Goal: Check status: Check status

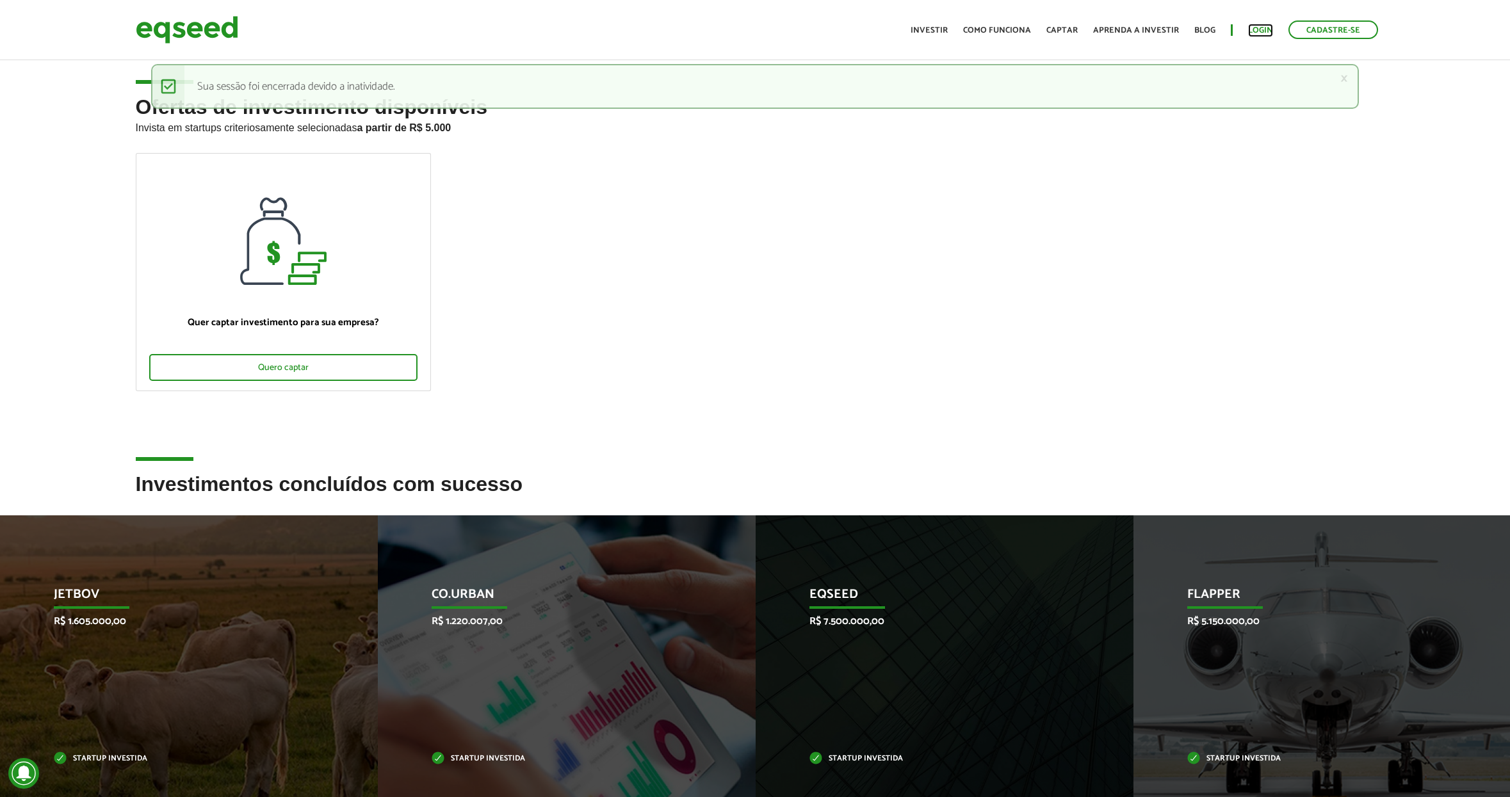
click at [1261, 29] on link "Login" at bounding box center [1260, 30] width 25 height 8
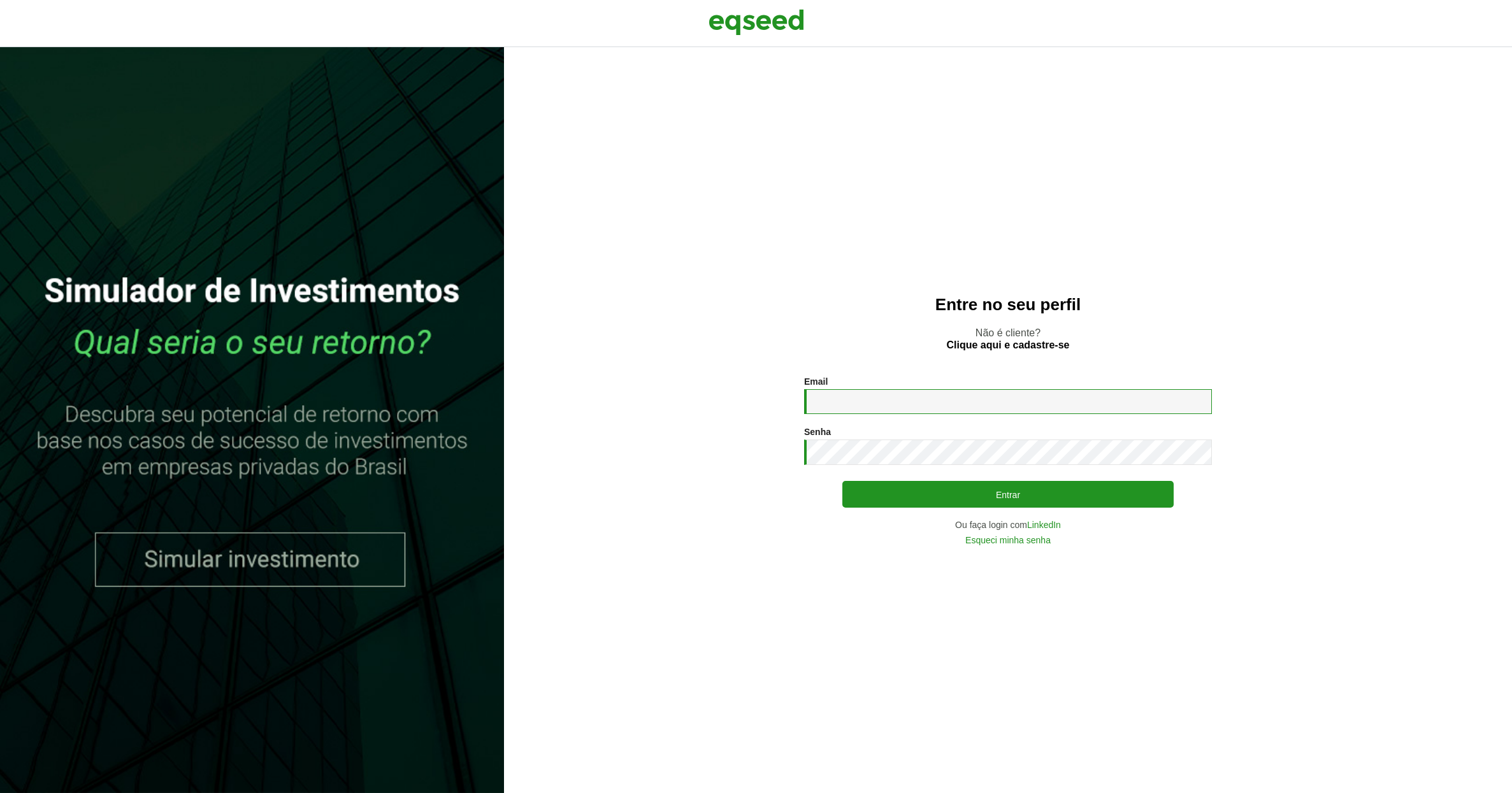
click at [896, 409] on input "Email *" at bounding box center [1008, 401] width 408 height 25
type input "**********"
click at [843, 482] on button "Entrar" at bounding box center [1008, 495] width 331 height 27
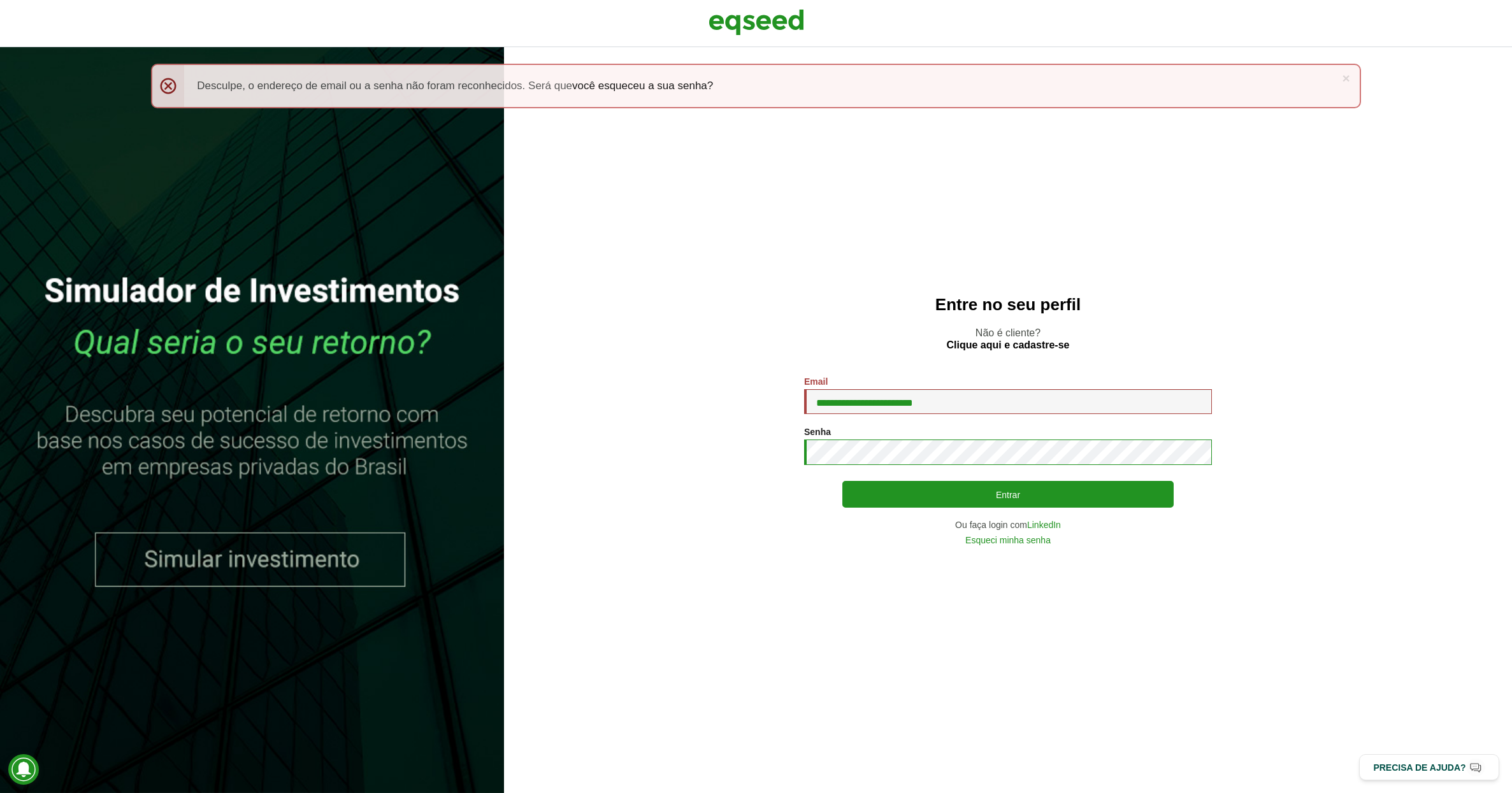
click at [843, 482] on button "Entrar" at bounding box center [1008, 495] width 331 height 27
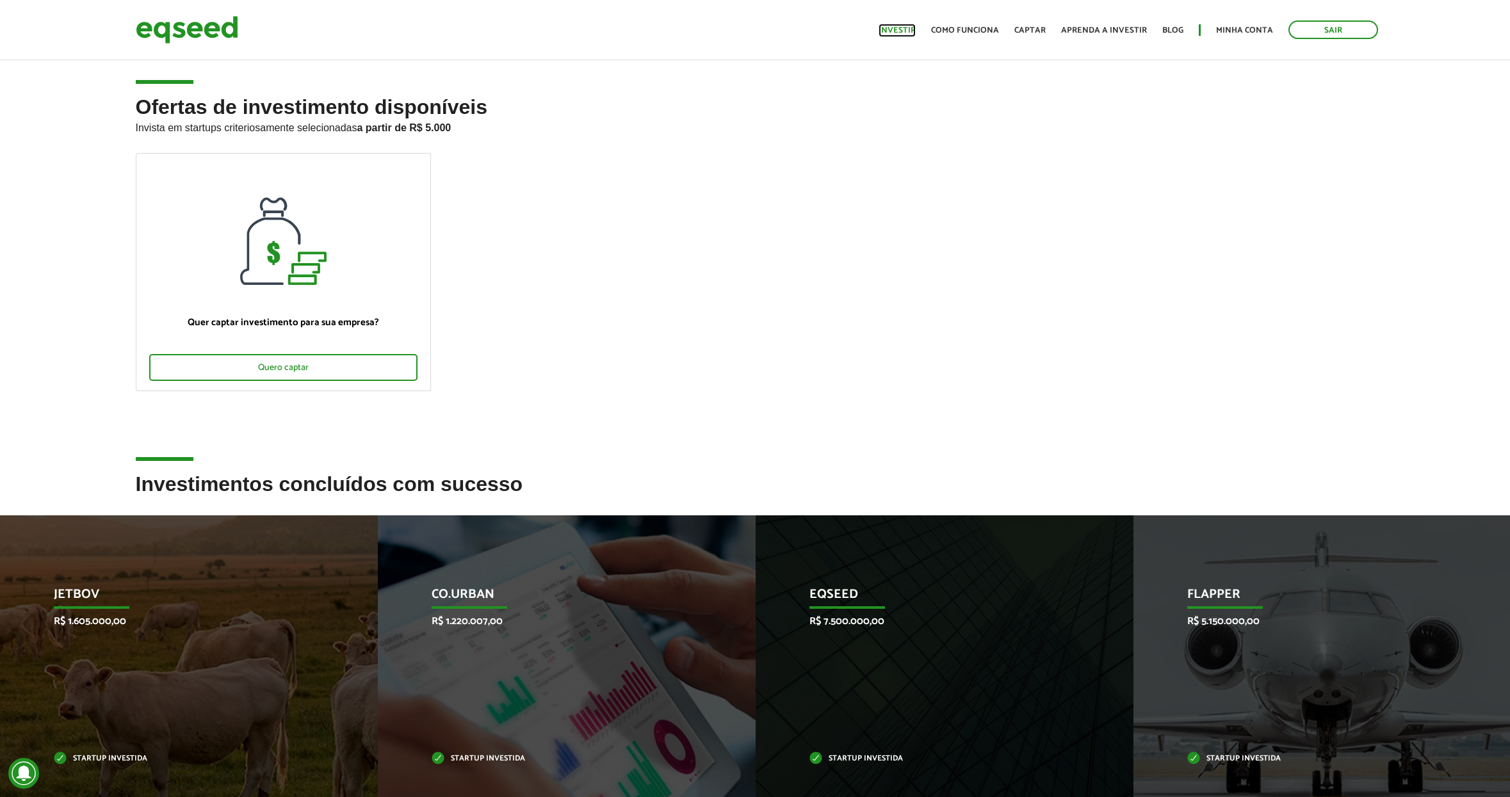
click at [913, 29] on link "Investir" at bounding box center [897, 30] width 37 height 8
click at [912, 32] on link "Investir" at bounding box center [897, 30] width 37 height 8
click at [1257, 31] on link "Minha conta" at bounding box center [1244, 30] width 57 height 8
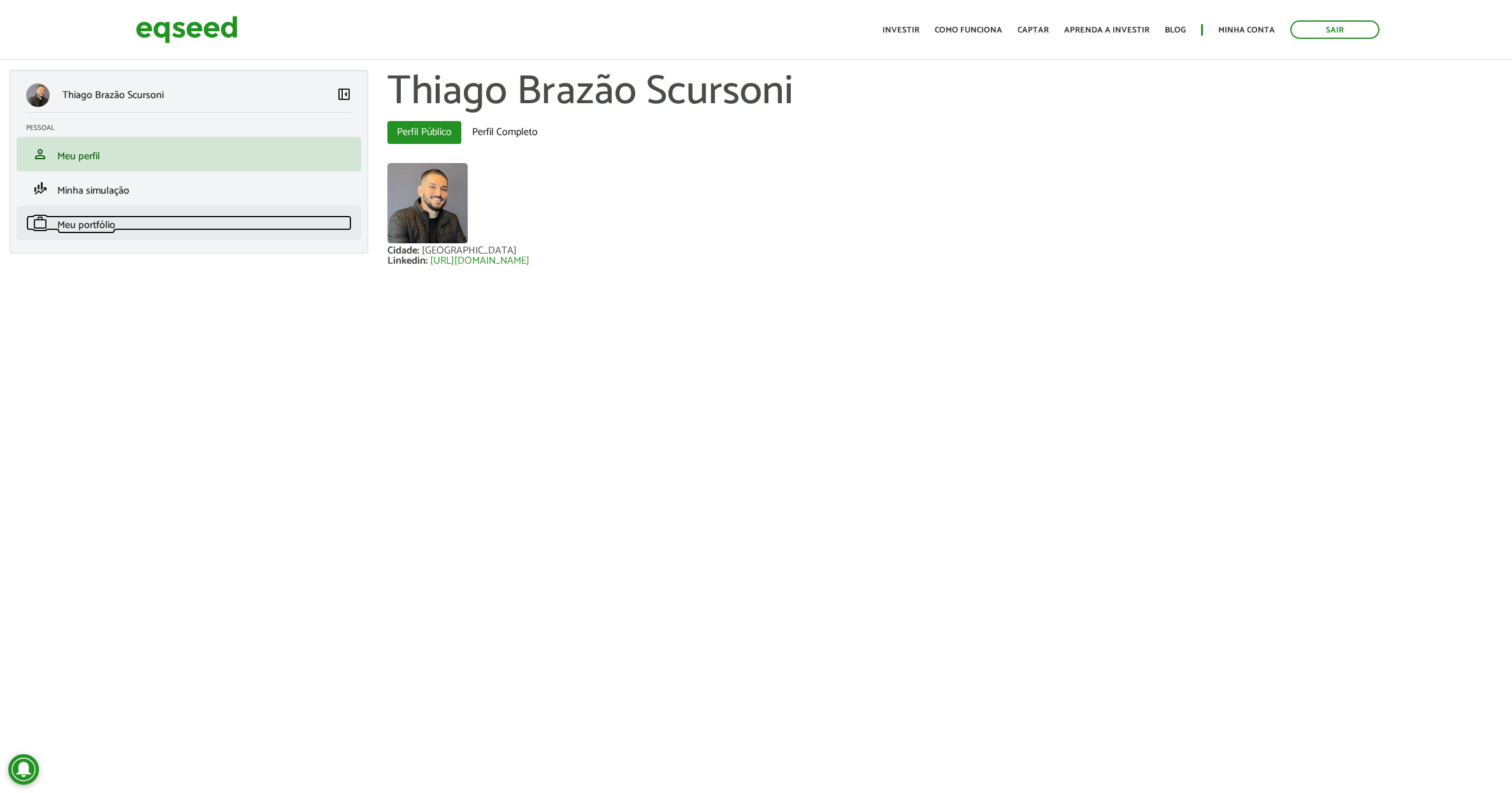
click at [103, 231] on span "Meu portfólio" at bounding box center [87, 225] width 58 height 17
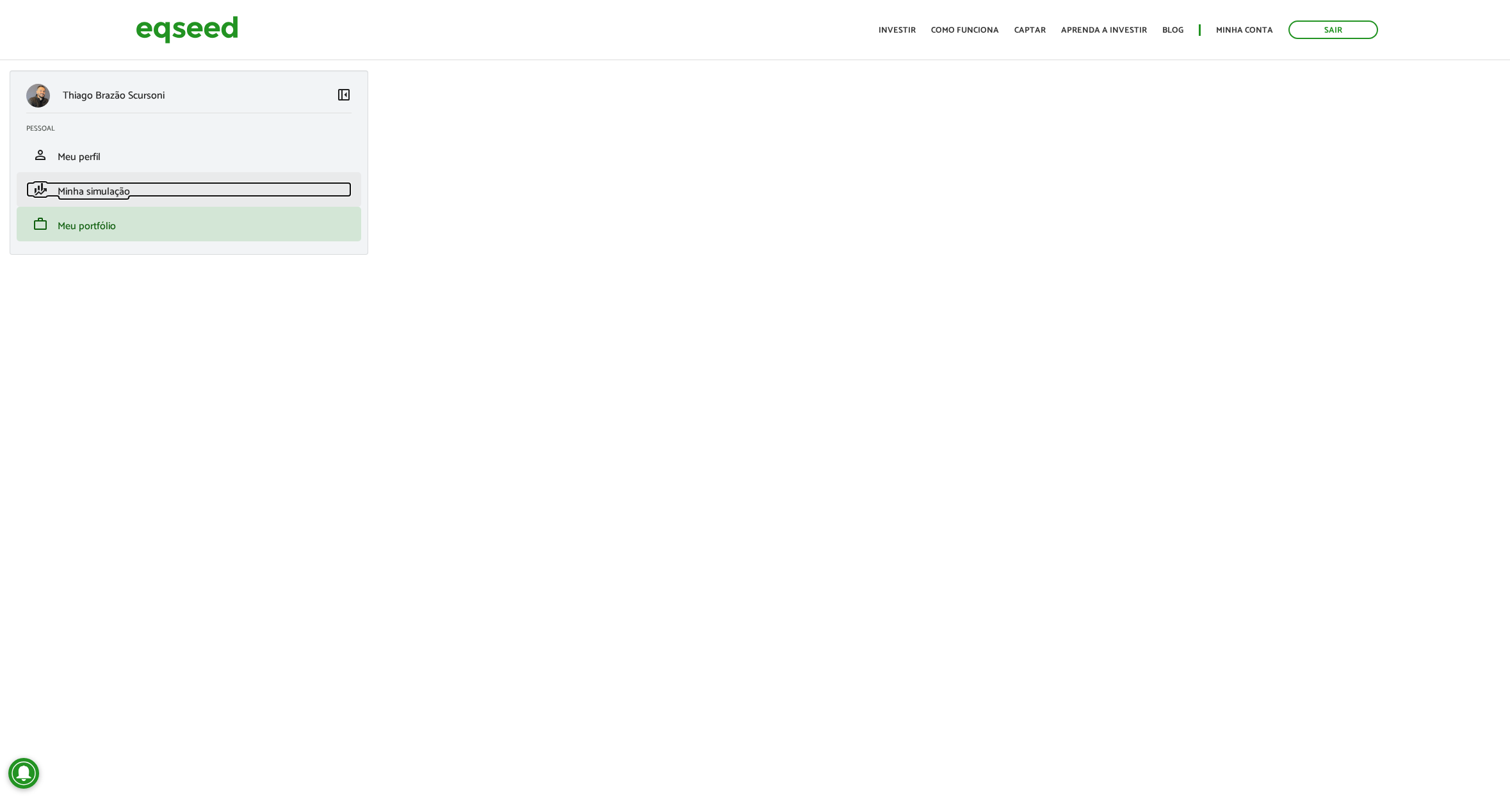
click at [126, 189] on span "Minha simulação" at bounding box center [94, 191] width 72 height 17
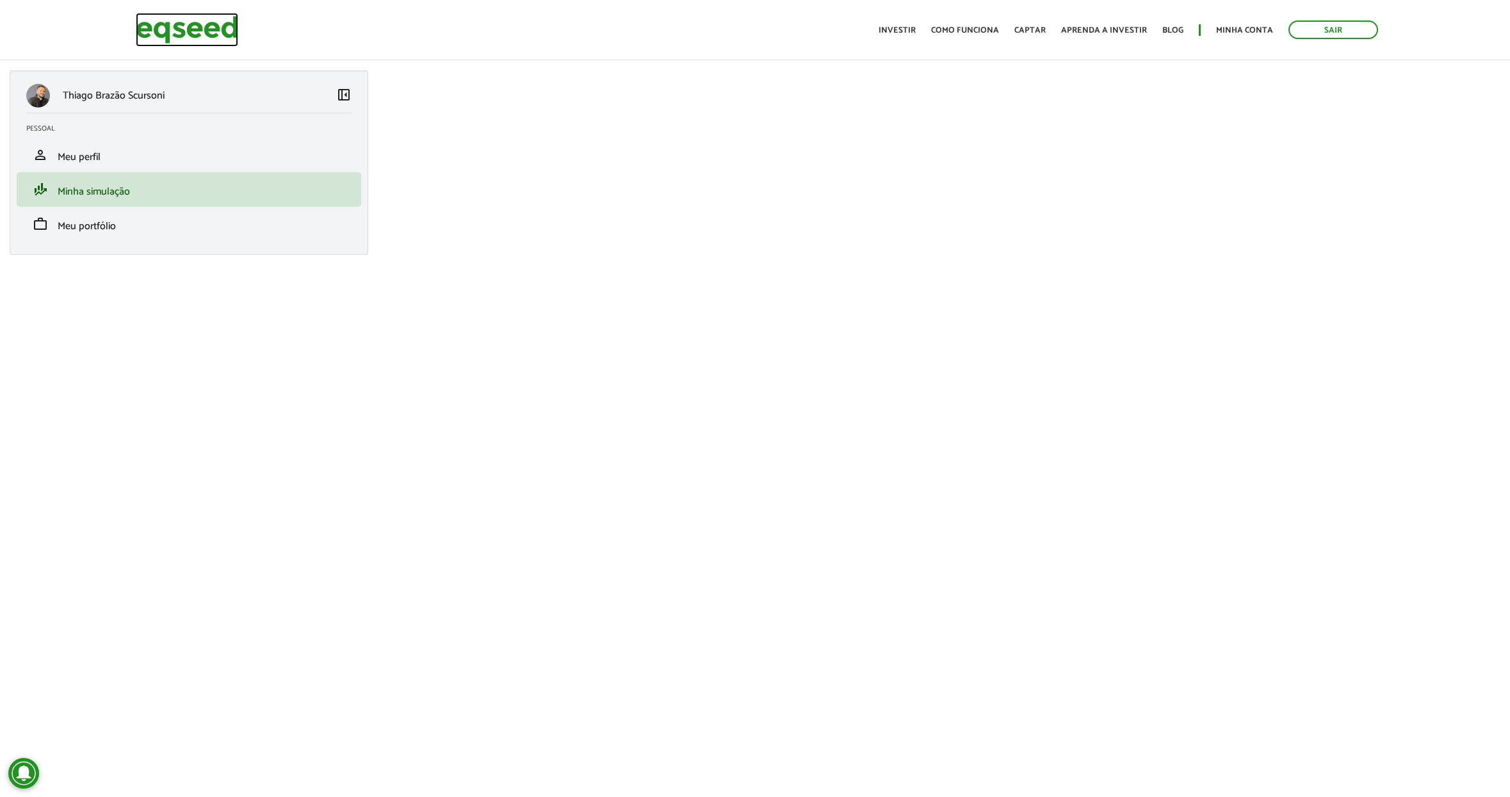
click at [184, 22] on img at bounding box center [187, 30] width 102 height 34
